Goal: Download file/media

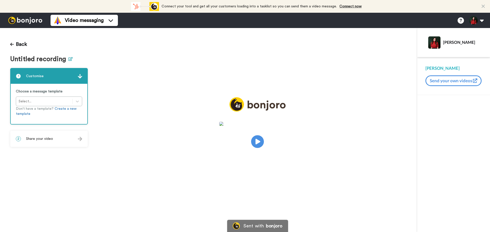
click at [68, 57] on icon at bounding box center [70, 59] width 4 height 4
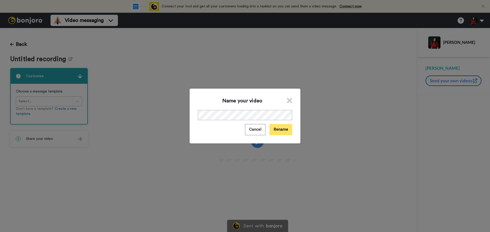
click at [282, 131] on button "Rename" at bounding box center [280, 129] width 23 height 11
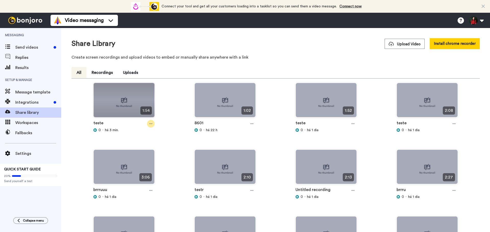
click at [152, 125] on div at bounding box center [151, 124] width 8 height 8
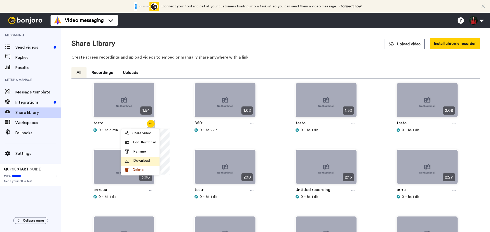
click at [152, 162] on div "Download" at bounding box center [140, 160] width 31 height 5
